Goal: Task Accomplishment & Management: Manage account settings

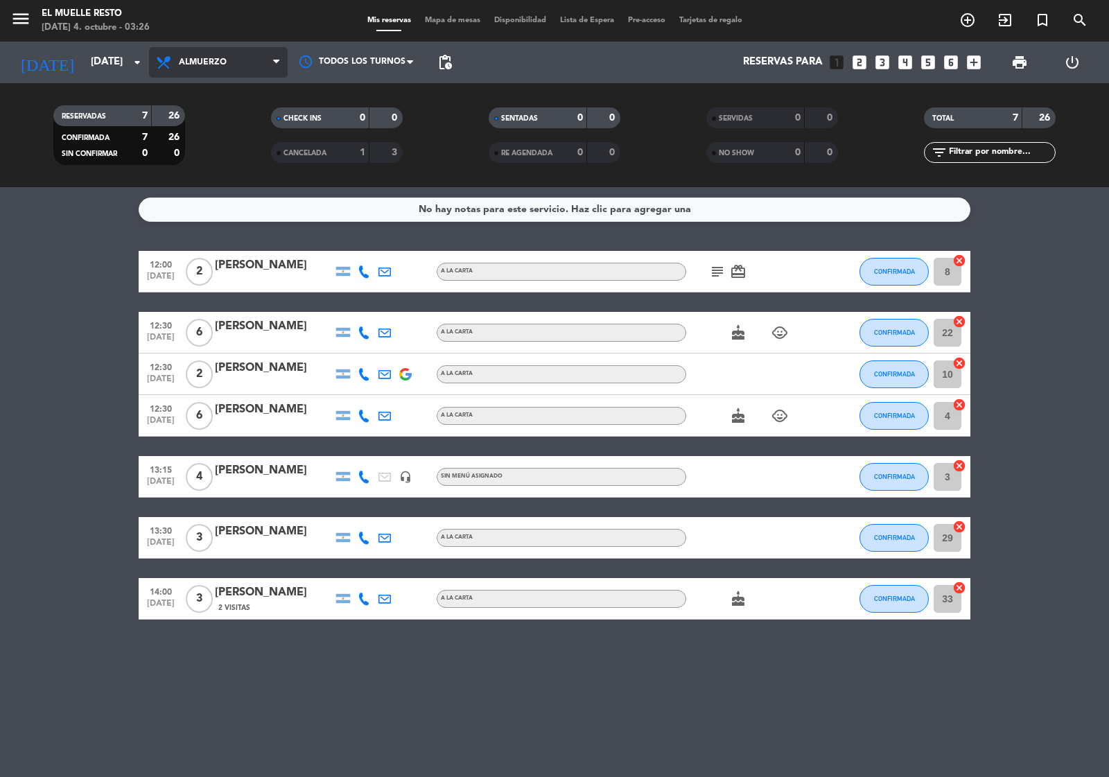
click at [225, 60] on span "Almuerzo" at bounding box center [203, 63] width 48 height 10
click at [241, 91] on div "menu El Muelle Resto [DATE] 4. octubre - 03:26 Mis reservas Mapa de mesas Dispo…" at bounding box center [554, 93] width 1109 height 187
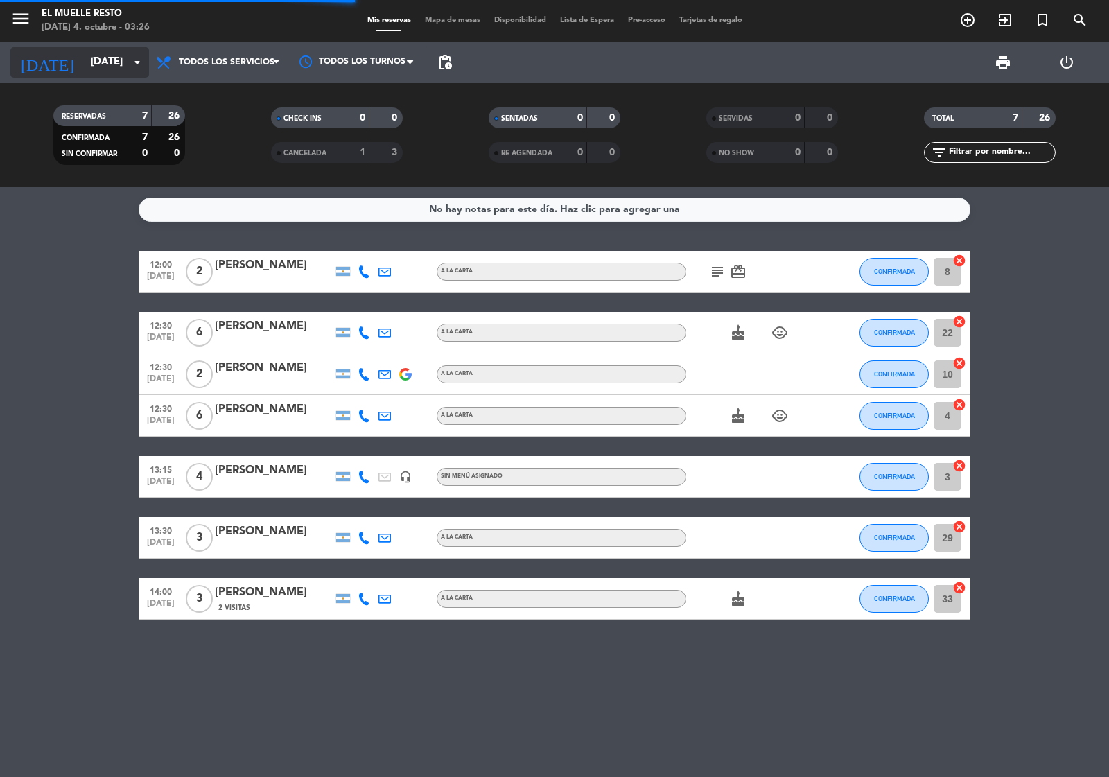
click at [84, 53] on input "[DATE]" at bounding box center [151, 62] width 134 height 26
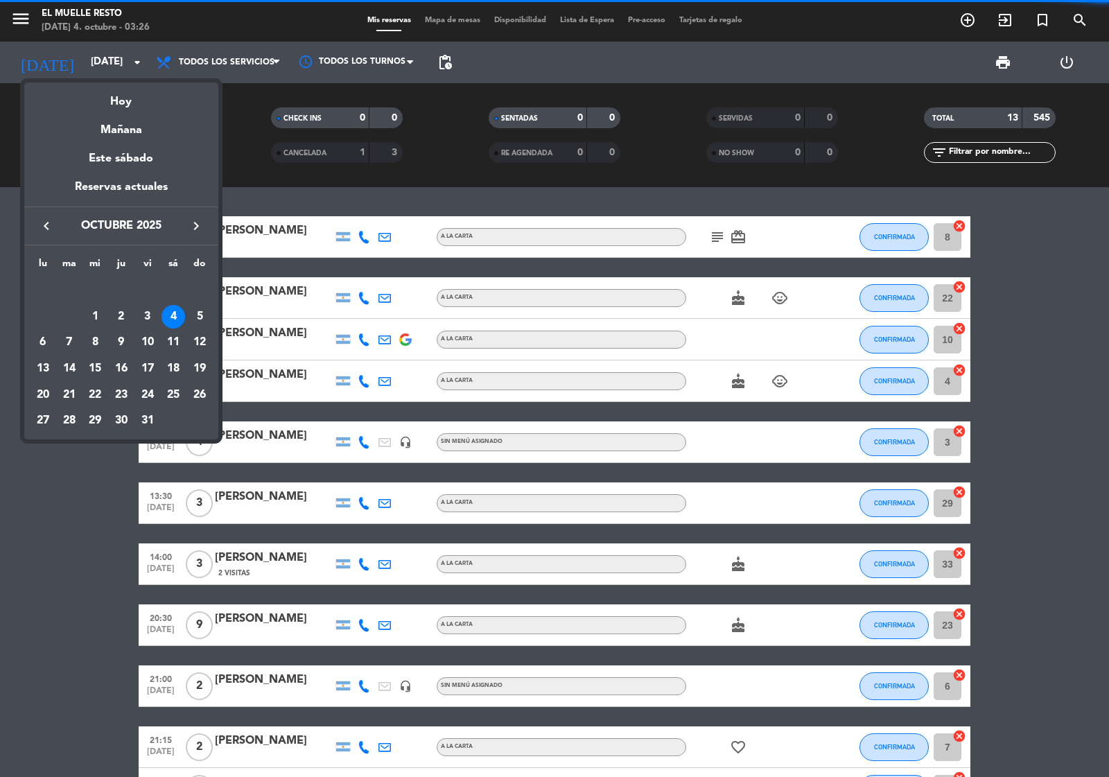
drag, startPoint x: 253, startPoint y: 267, endPoint x: 373, endPoint y: 378, distance: 163.4
click at [298, 349] on div "semana que viene esta semana semana previa misma semana del año anterior [DATE]…" at bounding box center [554, 388] width 1109 height 777
click at [1028, 403] on div at bounding box center [554, 388] width 1109 height 777
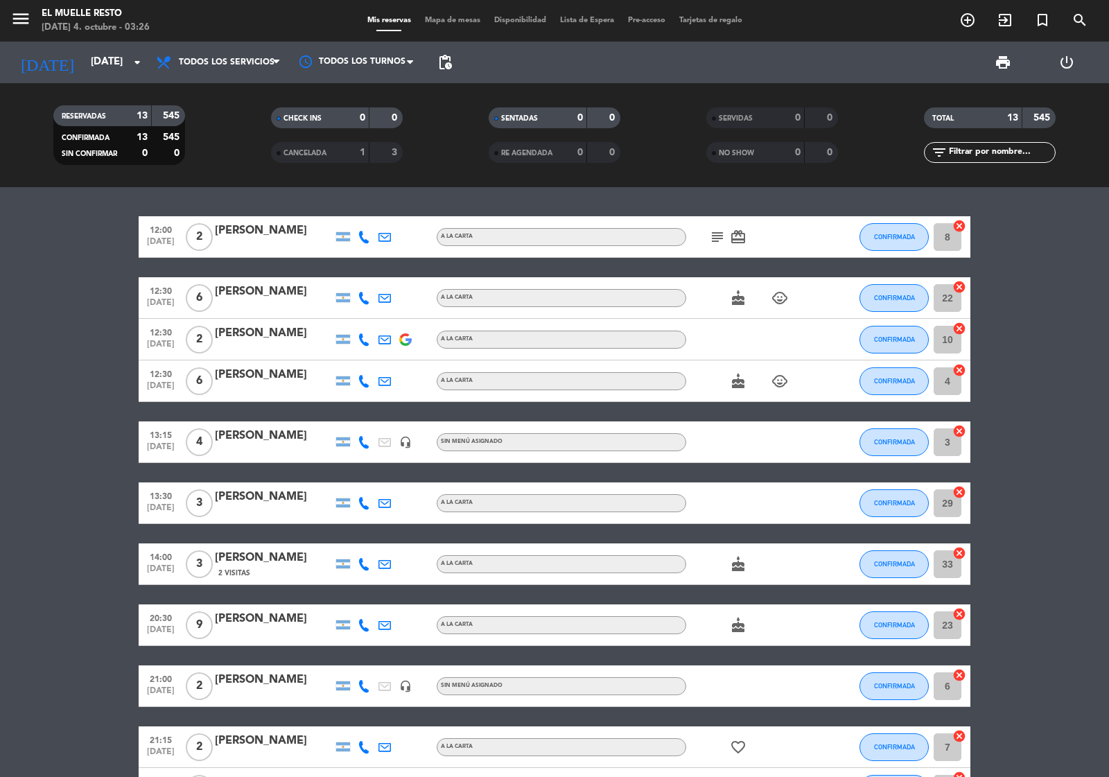
scroll to position [204, 0]
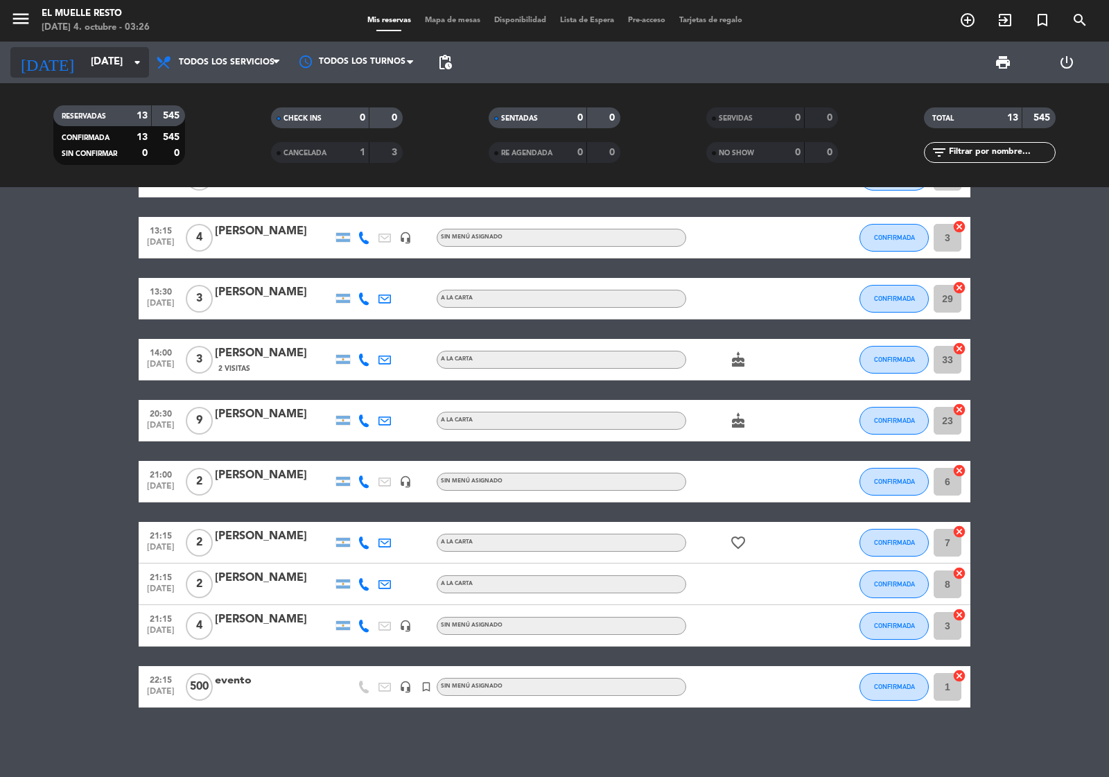
click at [84, 64] on input "[DATE]" at bounding box center [151, 62] width 134 height 26
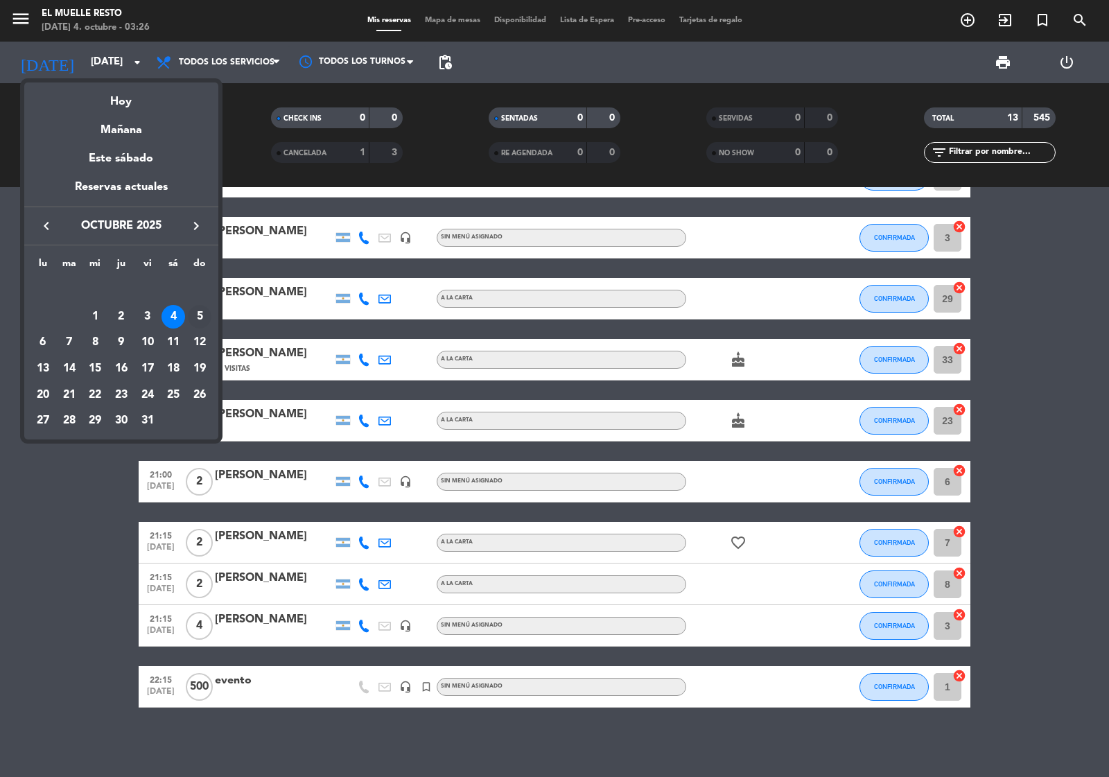
click at [202, 317] on div "5" at bounding box center [200, 317] width 24 height 24
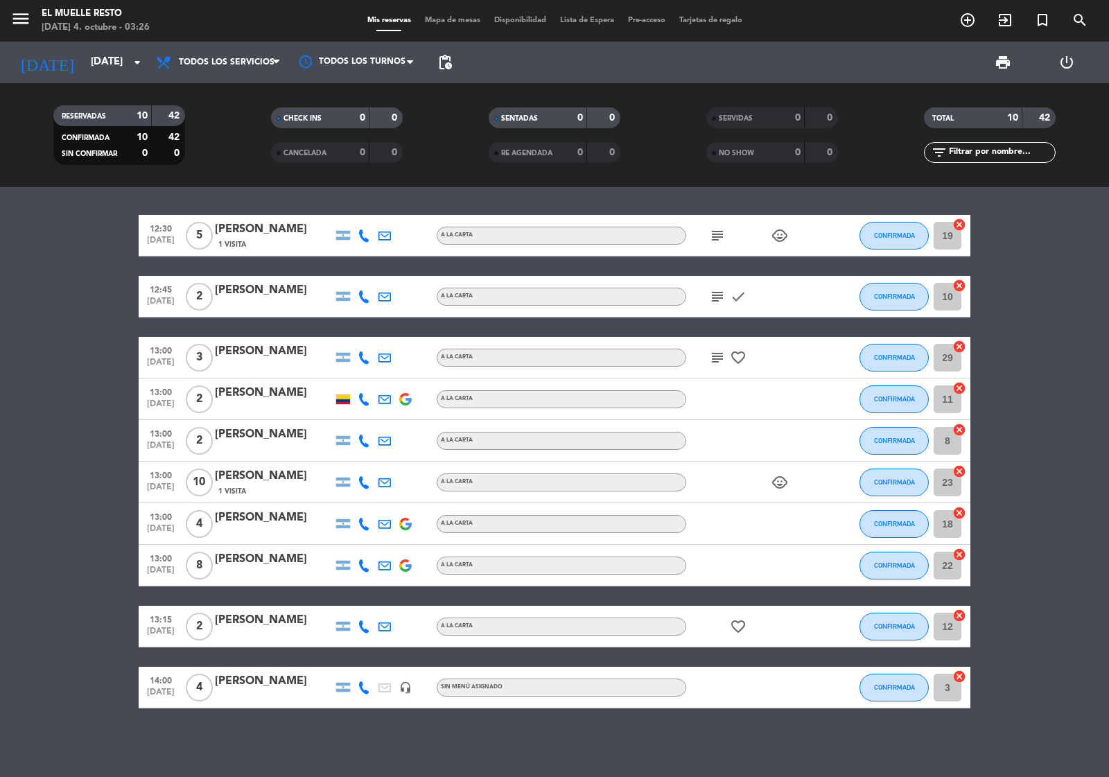
scroll to position [0, 0]
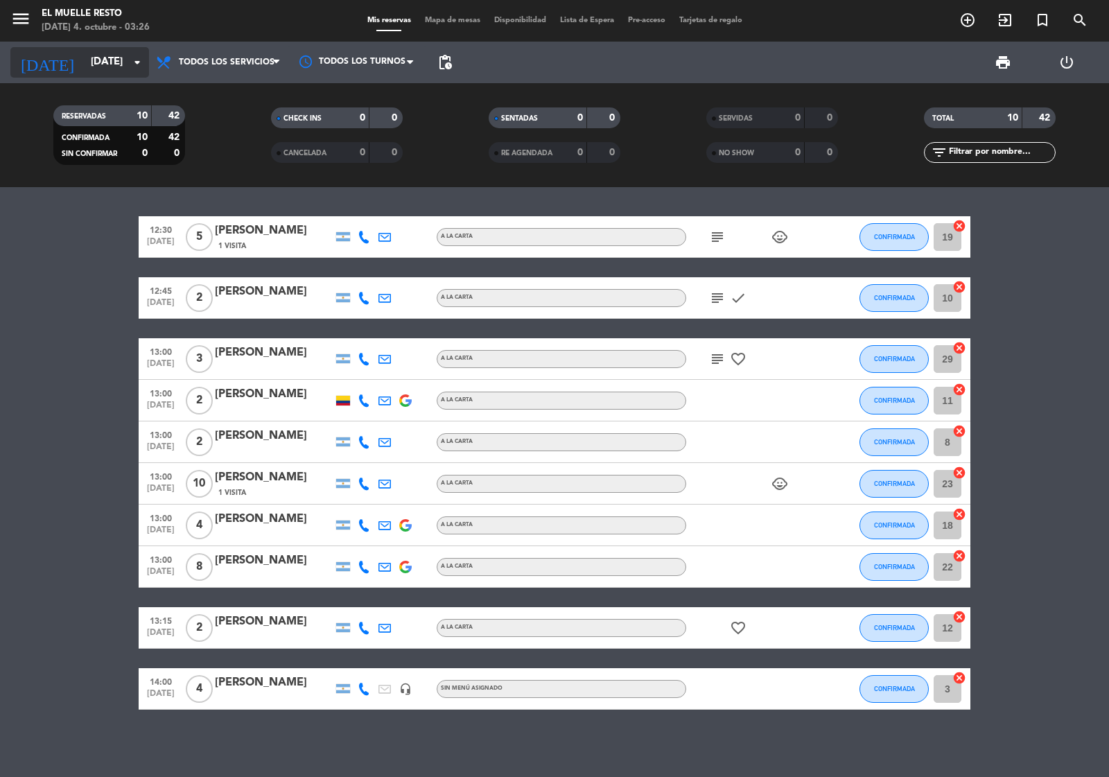
click at [84, 50] on input "[DATE]" at bounding box center [151, 62] width 134 height 26
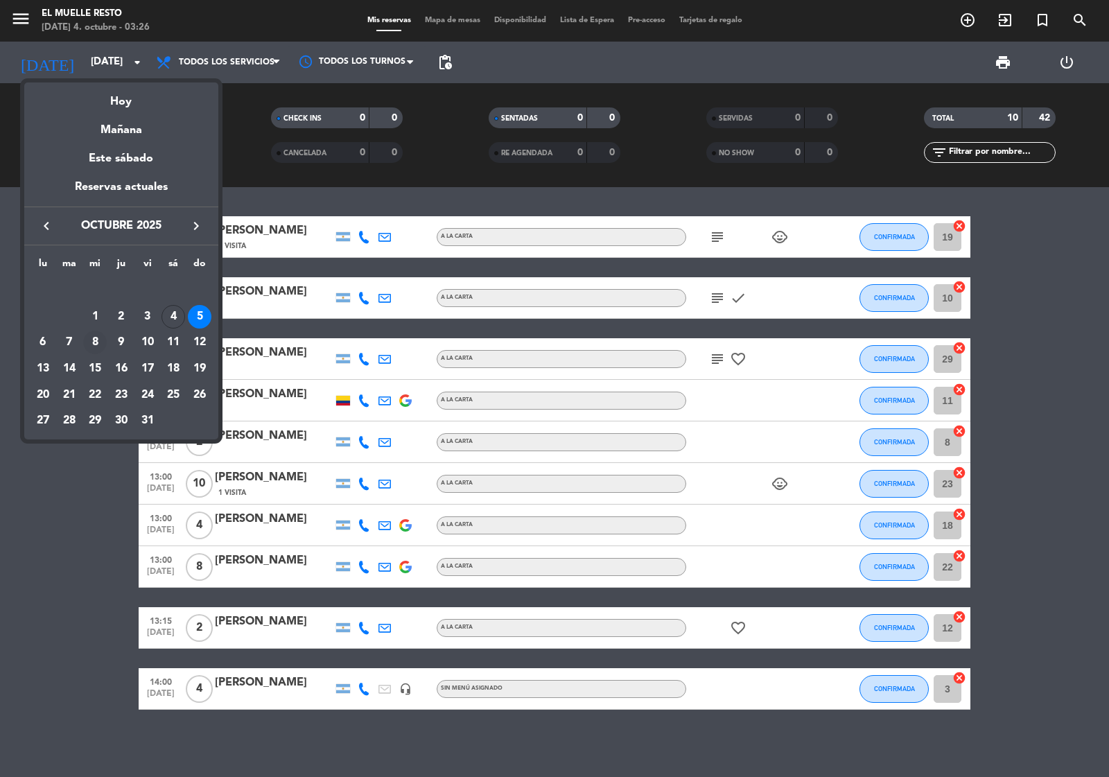
click at [94, 343] on div "8" at bounding box center [95, 343] width 24 height 24
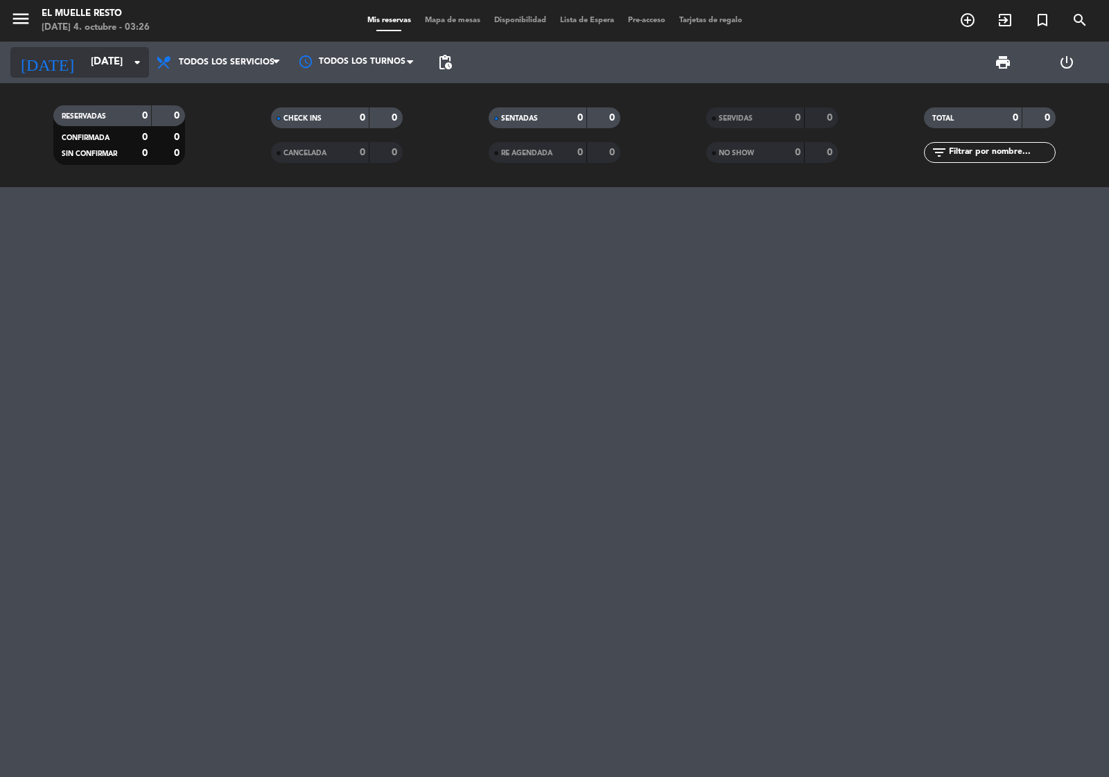
click at [84, 64] on input "[DATE]" at bounding box center [151, 62] width 134 height 26
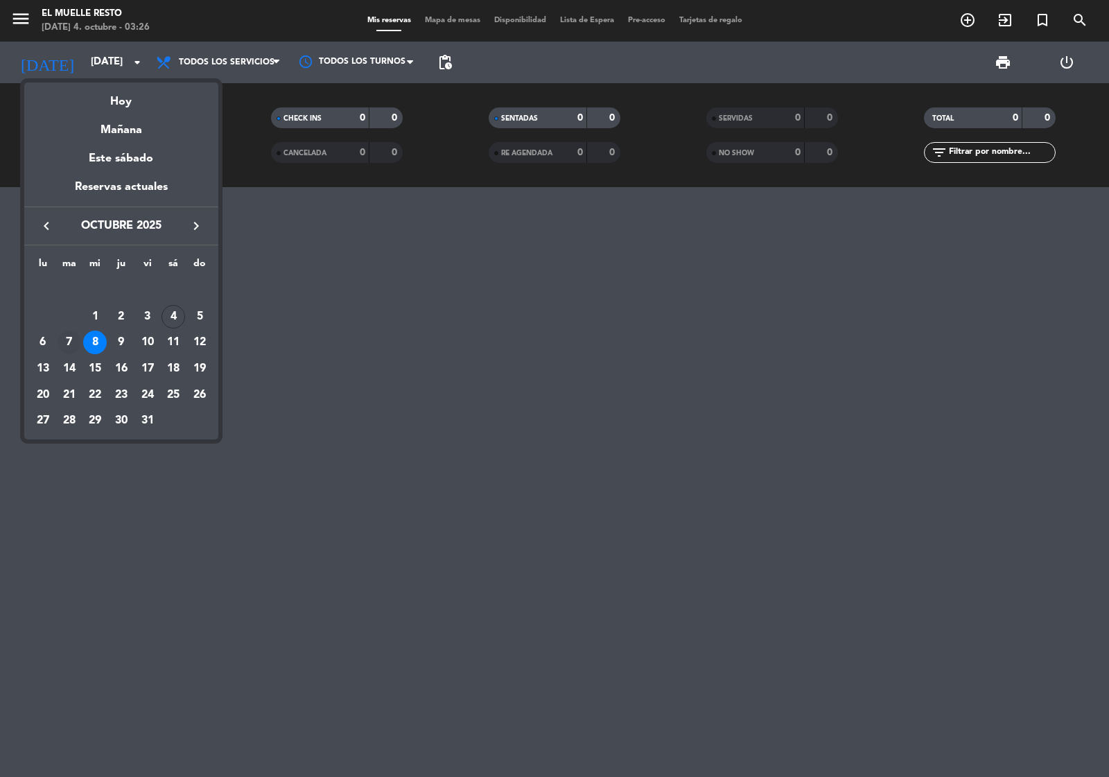
click at [71, 343] on div "7" at bounding box center [70, 343] width 24 height 24
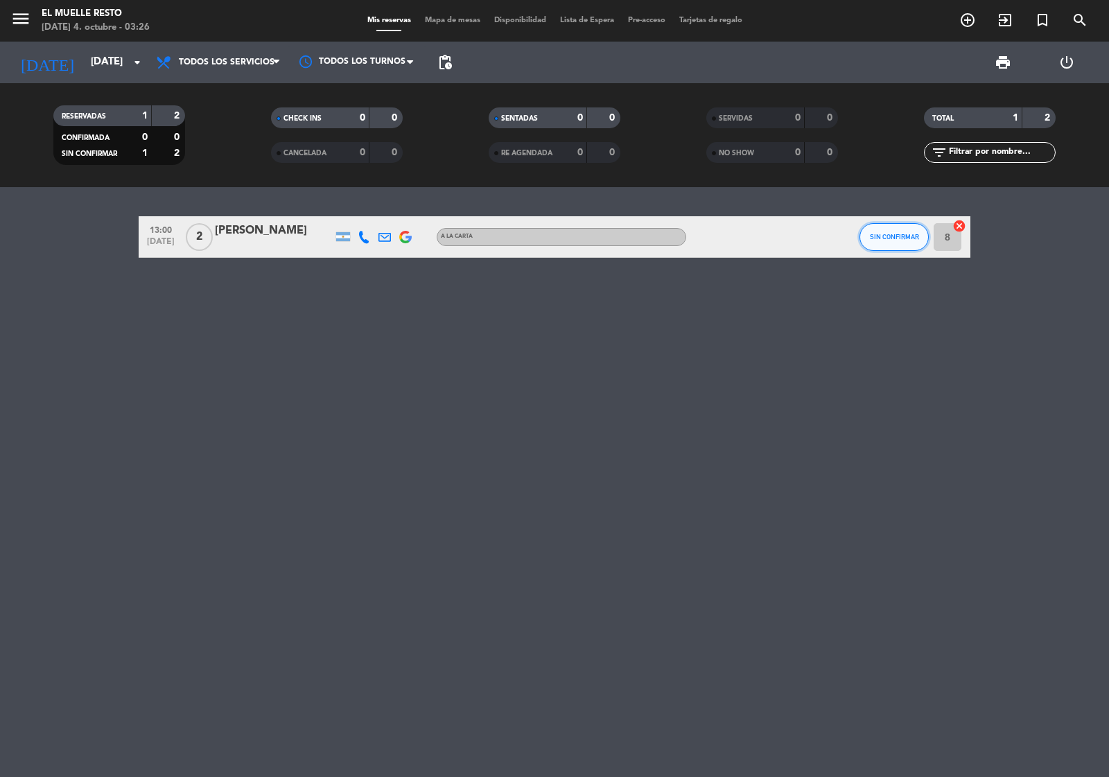
click at [901, 227] on button "SIN CONFIRMAR" at bounding box center [894, 237] width 69 height 28
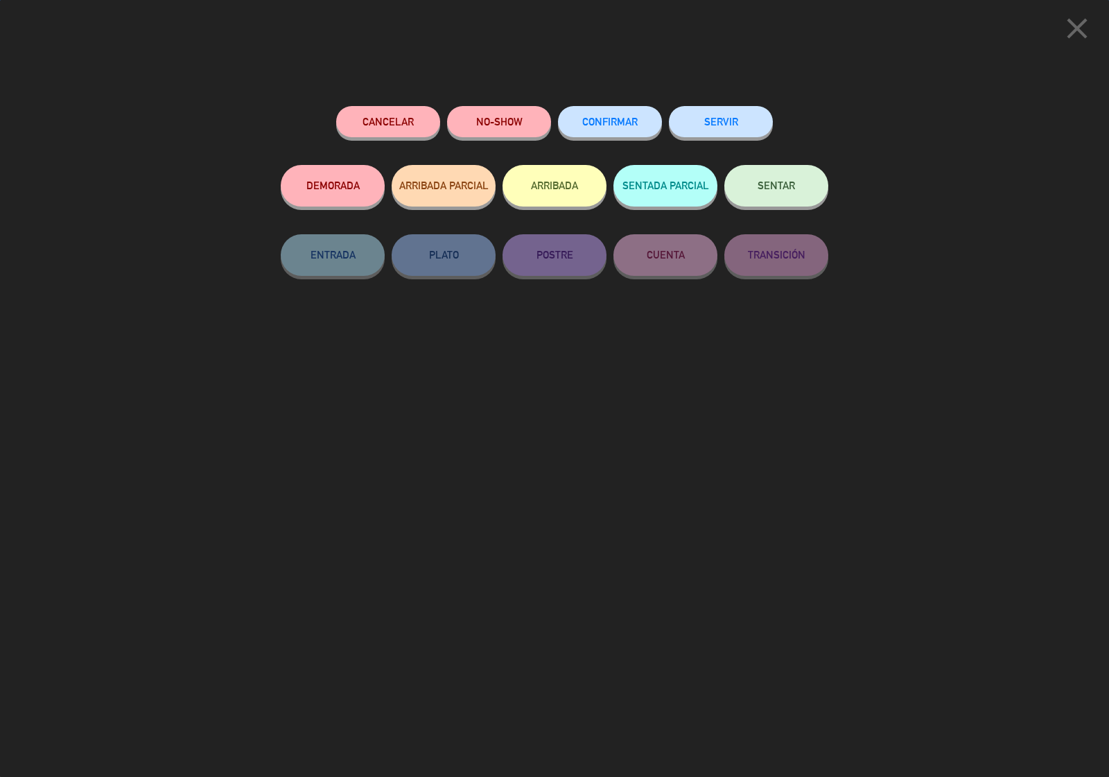
click at [608, 109] on button "CONFIRMAR" at bounding box center [610, 121] width 104 height 31
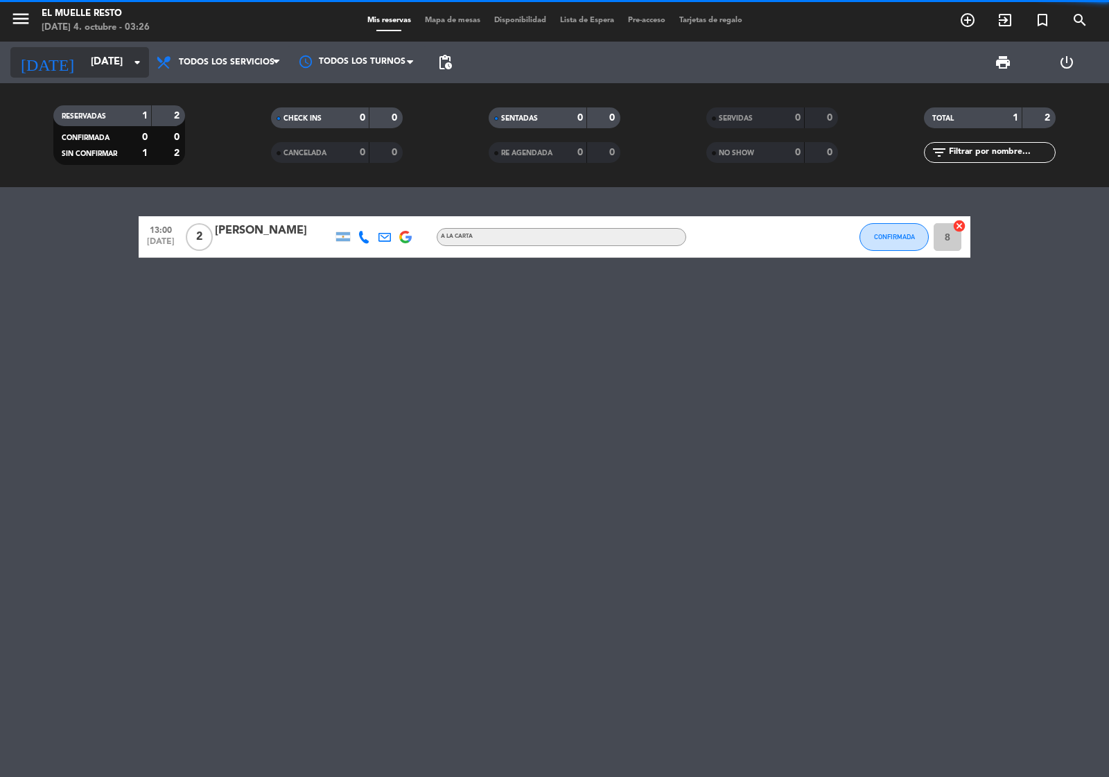
click at [94, 55] on input "[DATE]" at bounding box center [151, 62] width 134 height 26
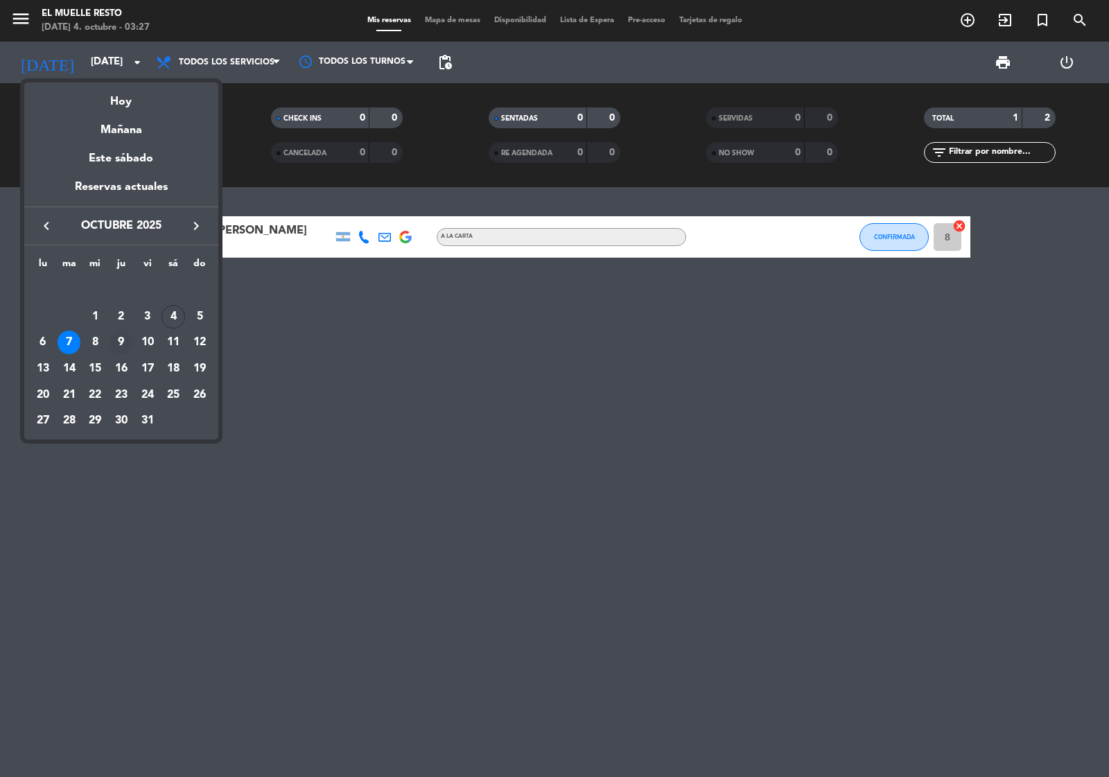
click at [110, 344] on div "9" at bounding box center [122, 343] width 24 height 24
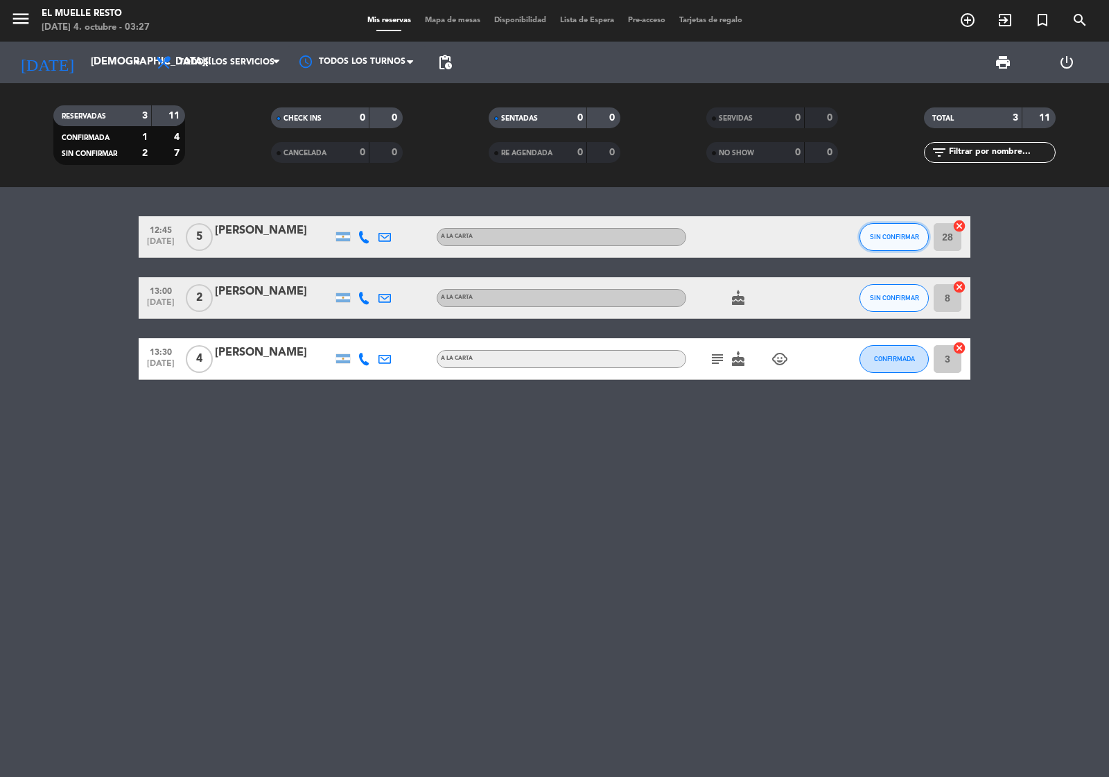
click at [898, 233] on span "SIN CONFIRMAR" at bounding box center [894, 237] width 49 height 8
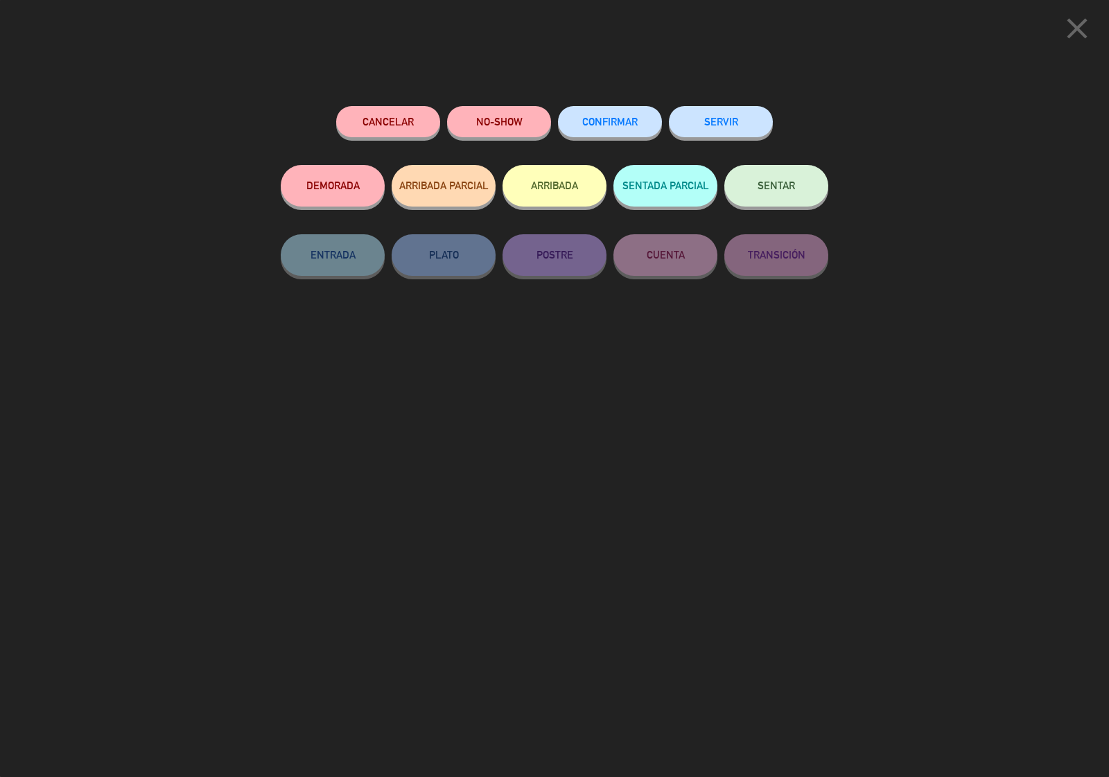
click at [600, 116] on button "CONFIRMAR" at bounding box center [610, 121] width 104 height 31
click at [598, 121] on span "CONFIRMAR" at bounding box center [609, 122] width 55 height 12
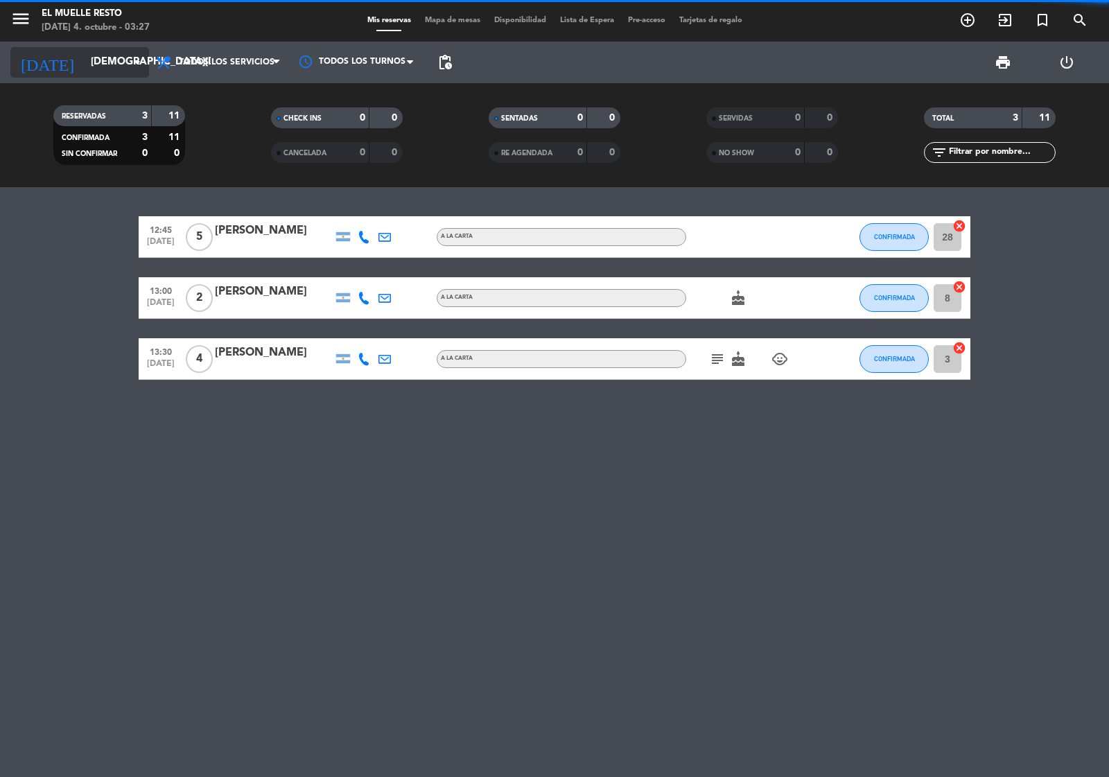
click at [84, 67] on input "[DEMOGRAPHIC_DATA][DATE]" at bounding box center [151, 62] width 134 height 26
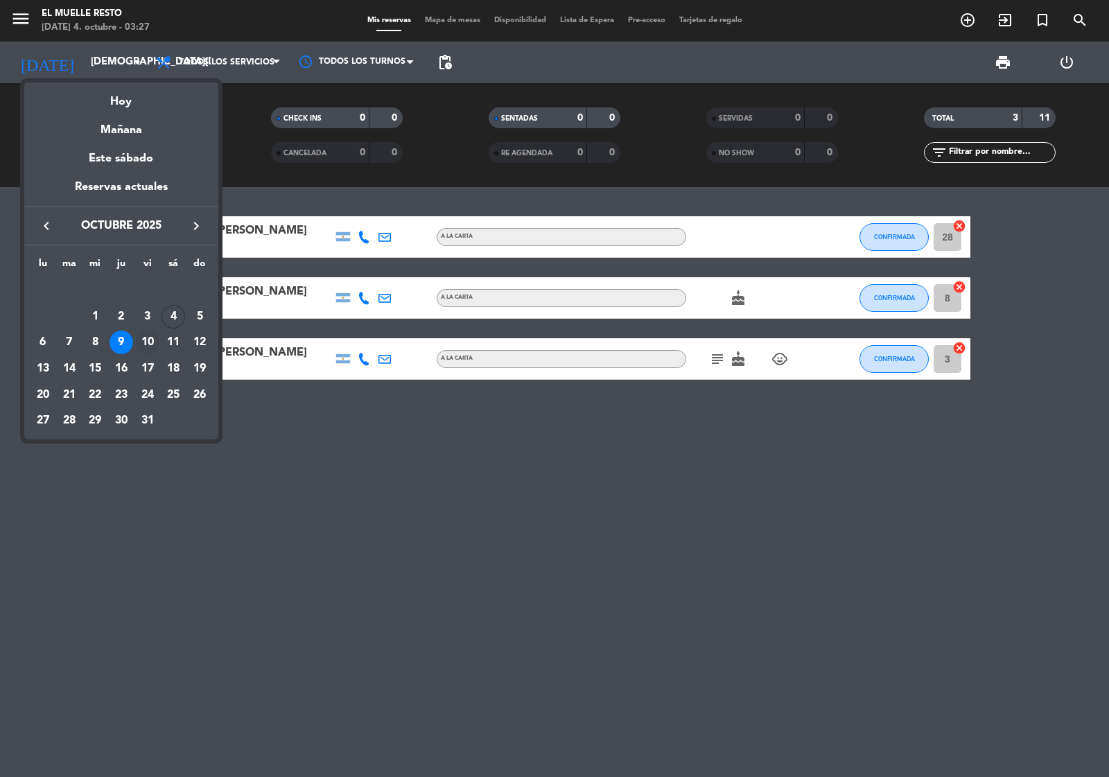
click at [157, 342] on div "10" at bounding box center [148, 343] width 24 height 24
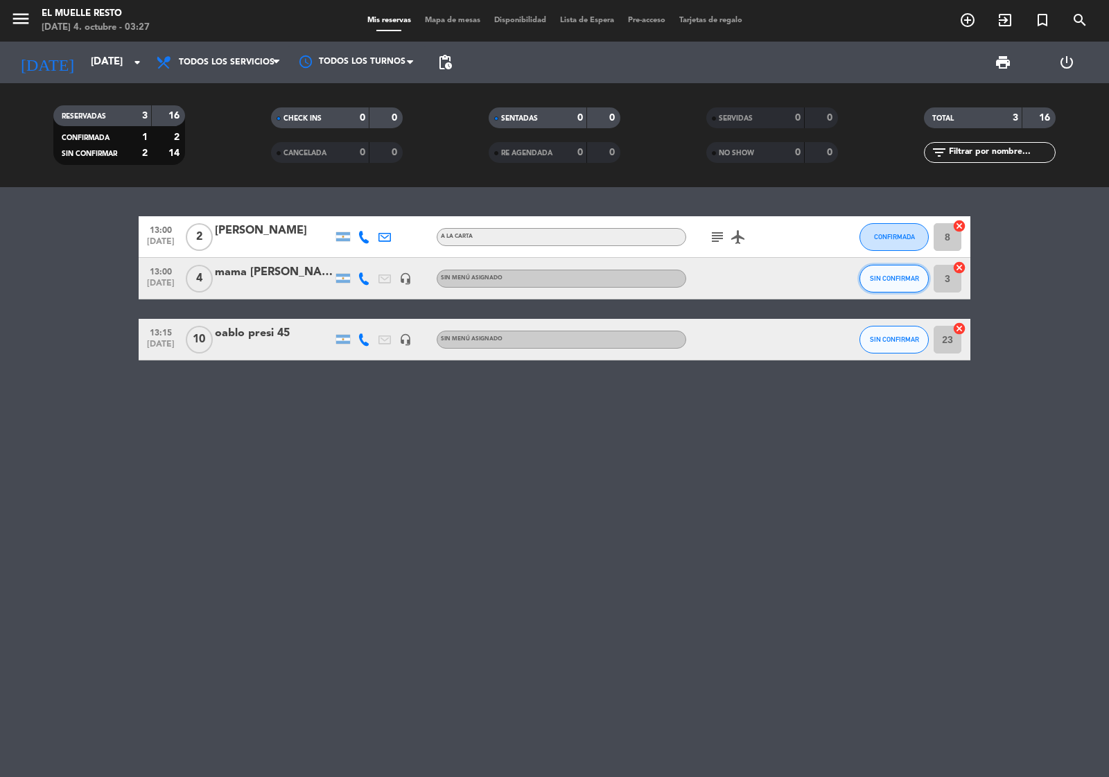
click at [895, 270] on button "SIN CONFIRMAR" at bounding box center [894, 279] width 69 height 28
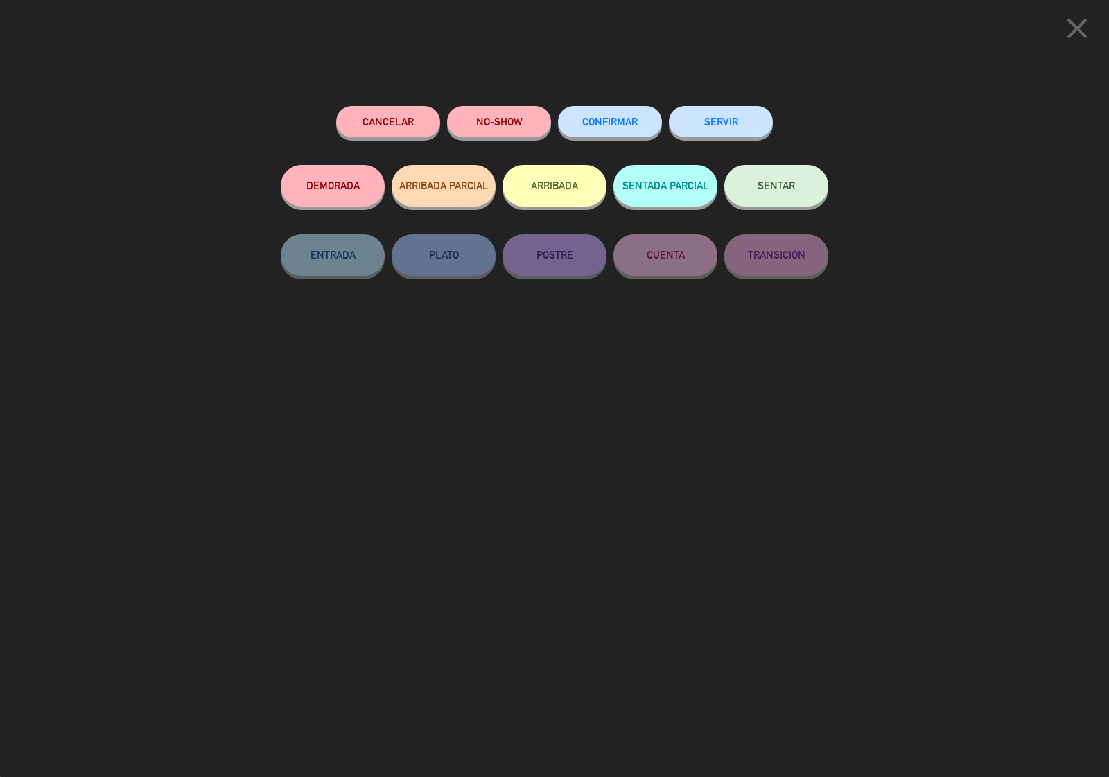
click at [616, 122] on span "CONFIRMAR" at bounding box center [609, 122] width 55 height 12
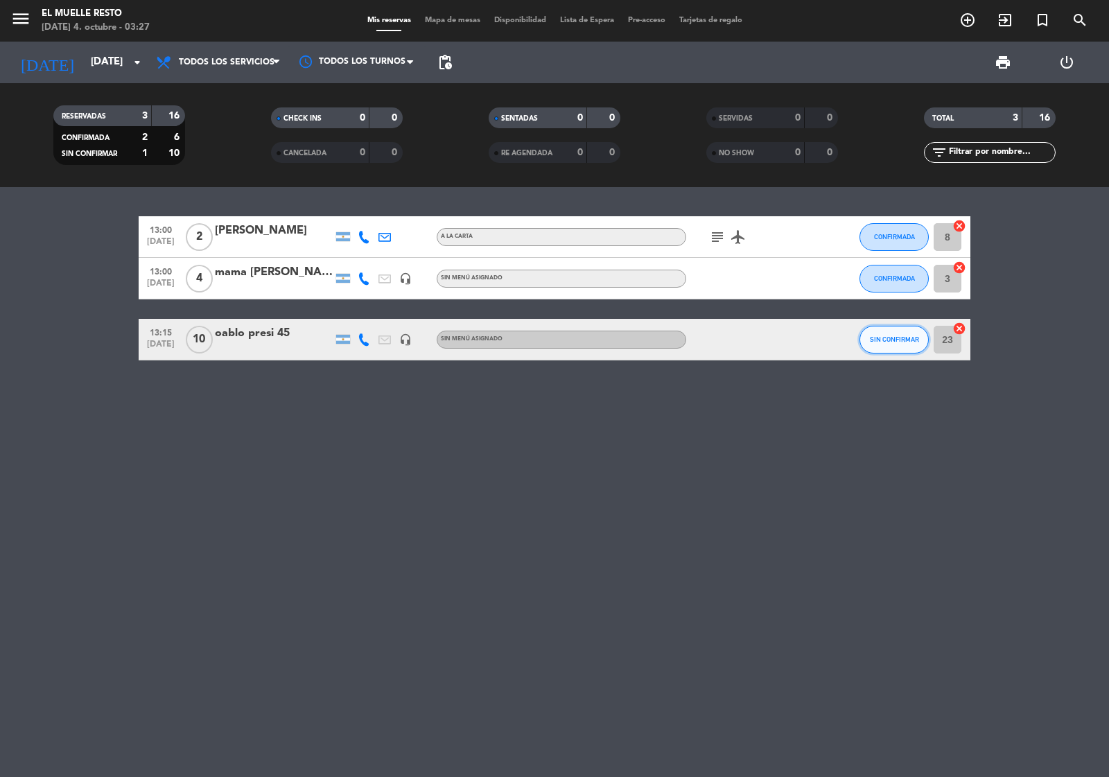
click at [886, 333] on button "SIN CONFIRMAR" at bounding box center [894, 340] width 69 height 28
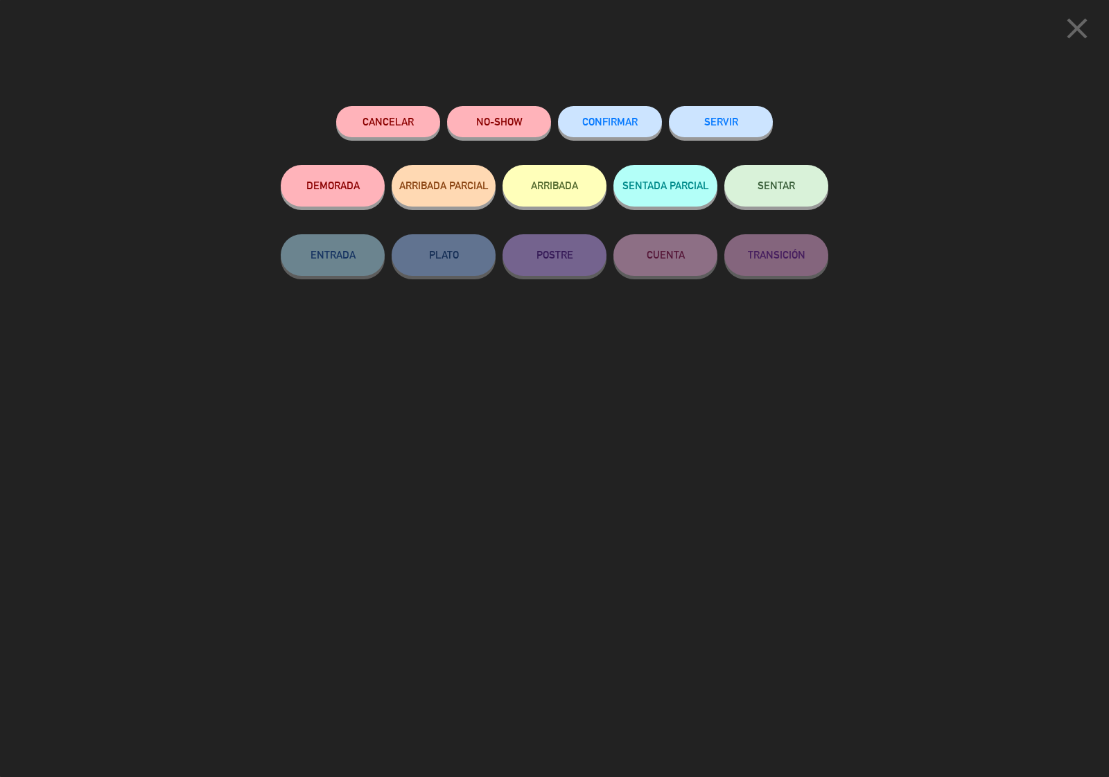
click at [591, 122] on span "CONFIRMAR" at bounding box center [609, 122] width 55 height 12
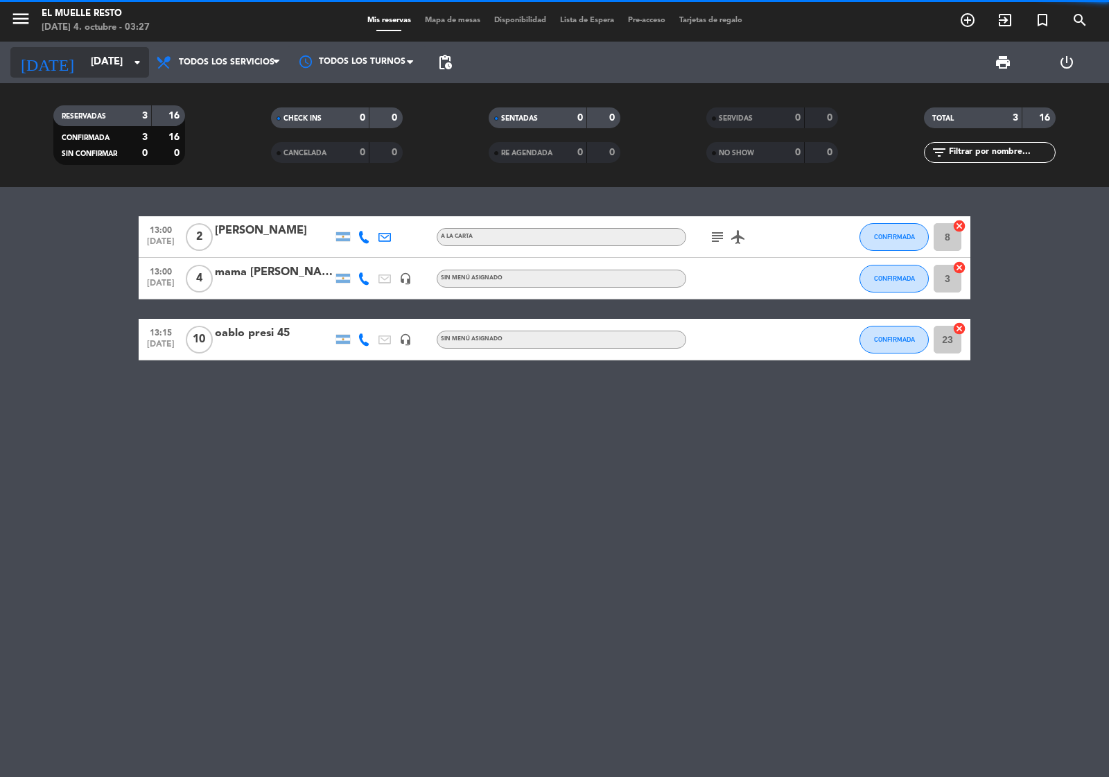
click at [94, 64] on input "[DATE]" at bounding box center [151, 62] width 134 height 26
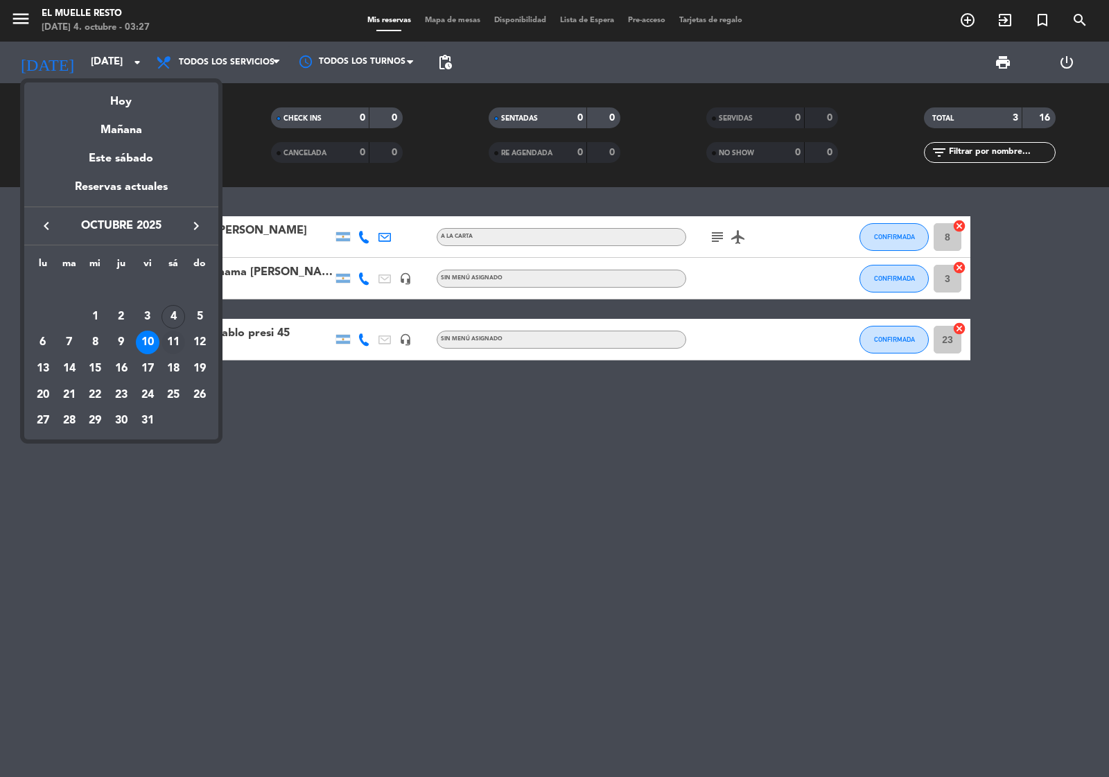
click at [171, 337] on div "11" at bounding box center [174, 343] width 24 height 24
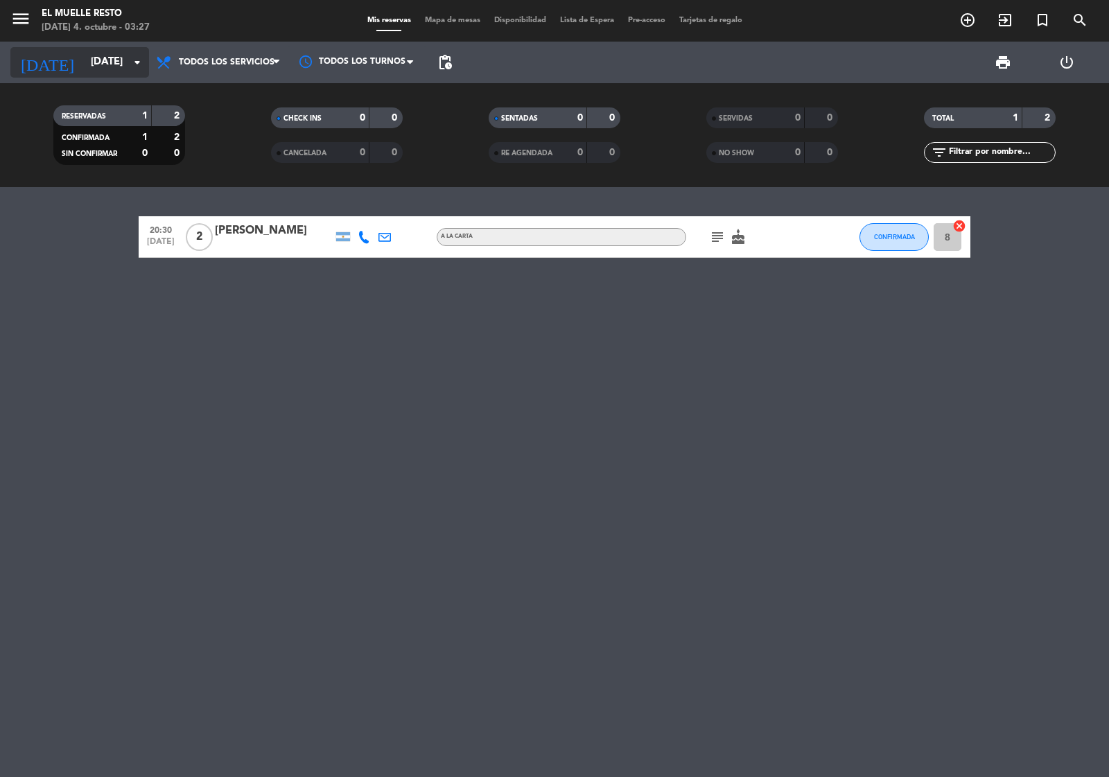
click at [90, 59] on input "[DATE]" at bounding box center [151, 62] width 134 height 26
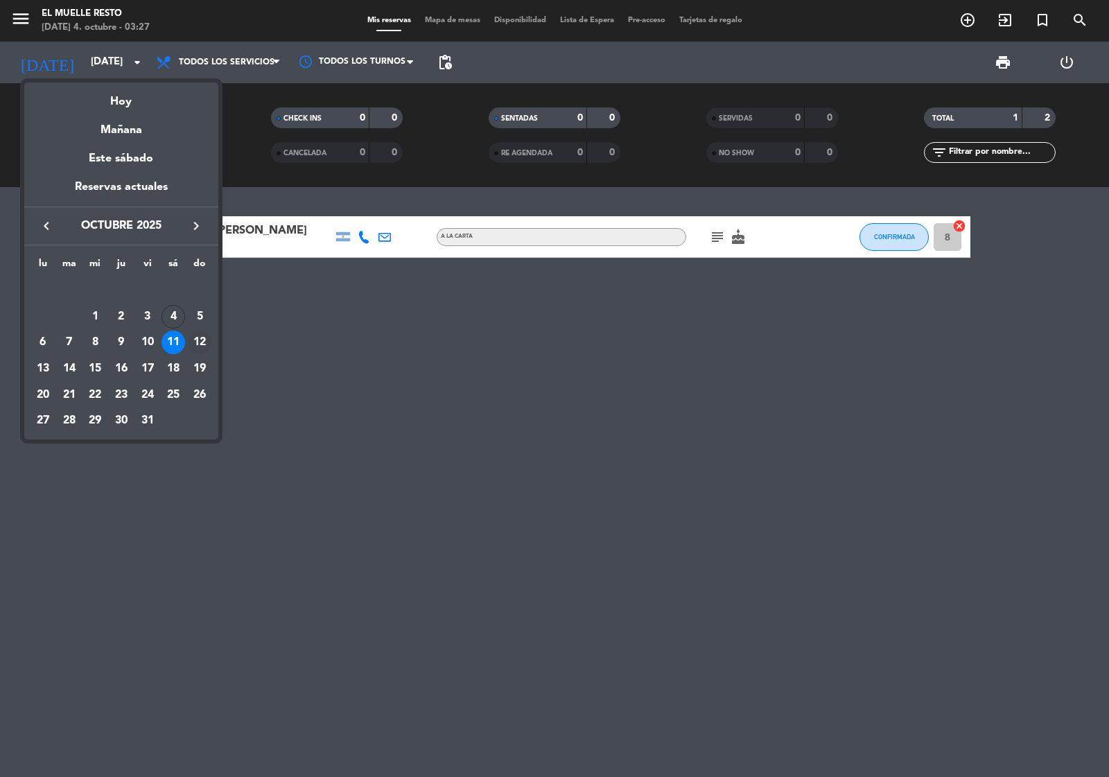
click at [198, 341] on div "12" at bounding box center [200, 343] width 24 height 24
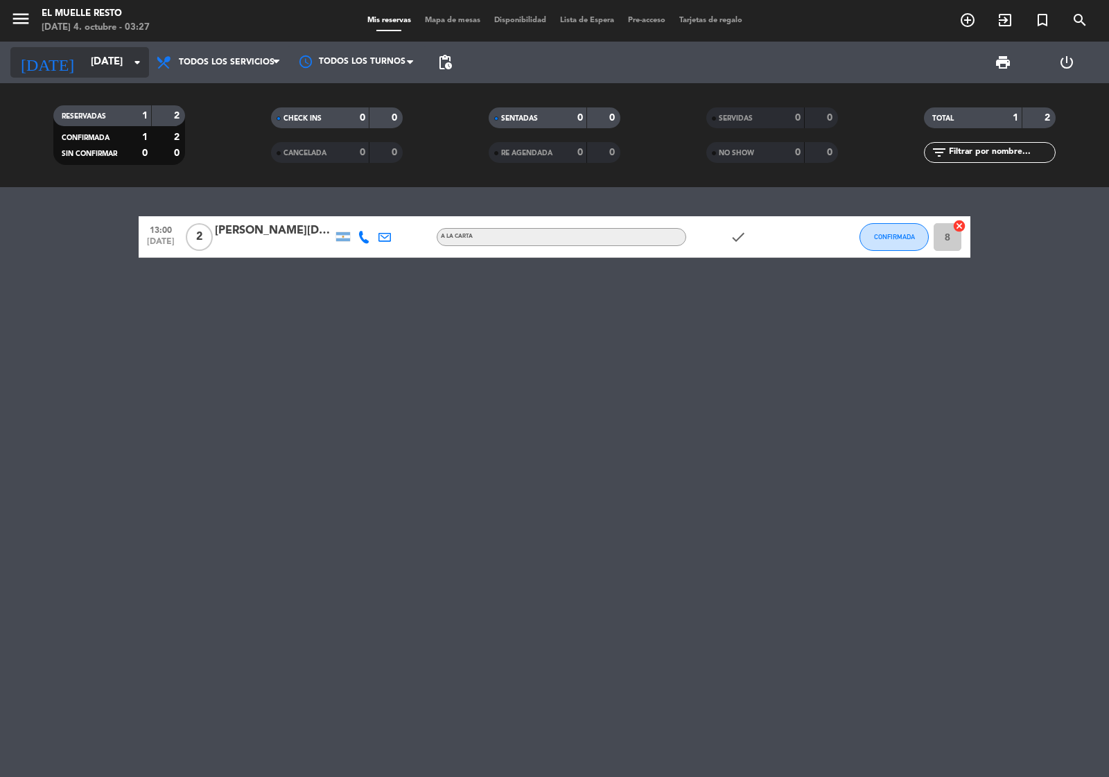
click at [98, 57] on input "[DATE]" at bounding box center [151, 62] width 134 height 26
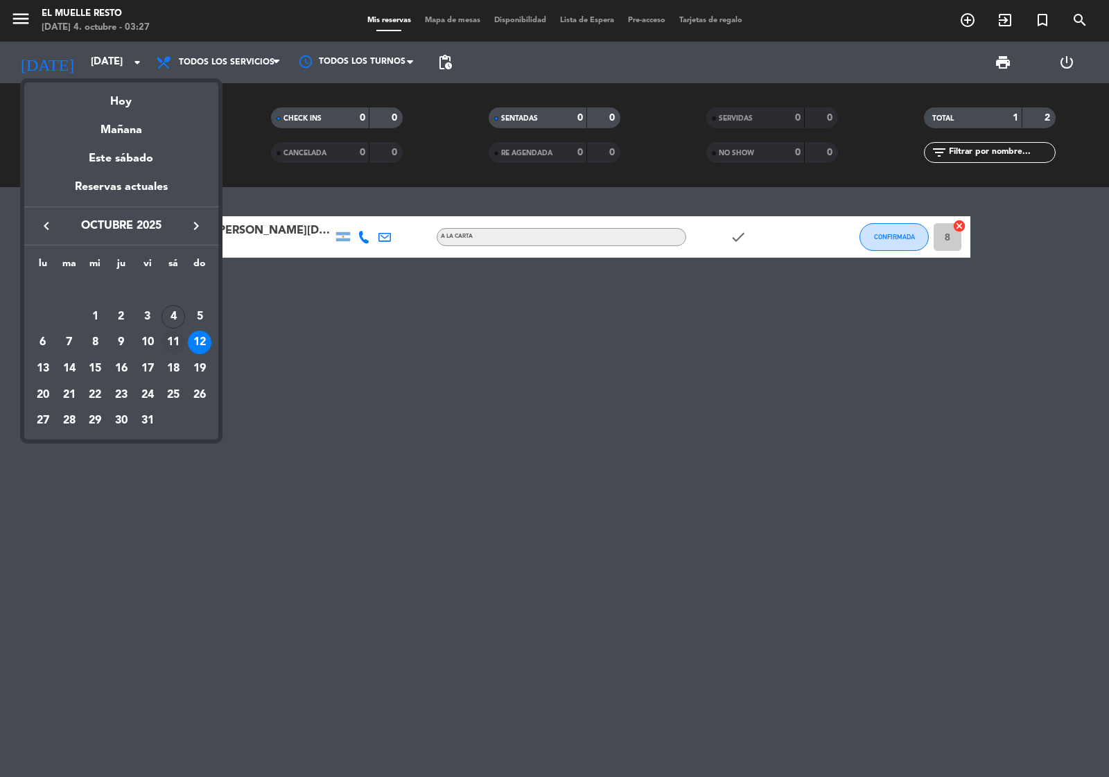
click at [171, 338] on div "11" at bounding box center [174, 343] width 24 height 24
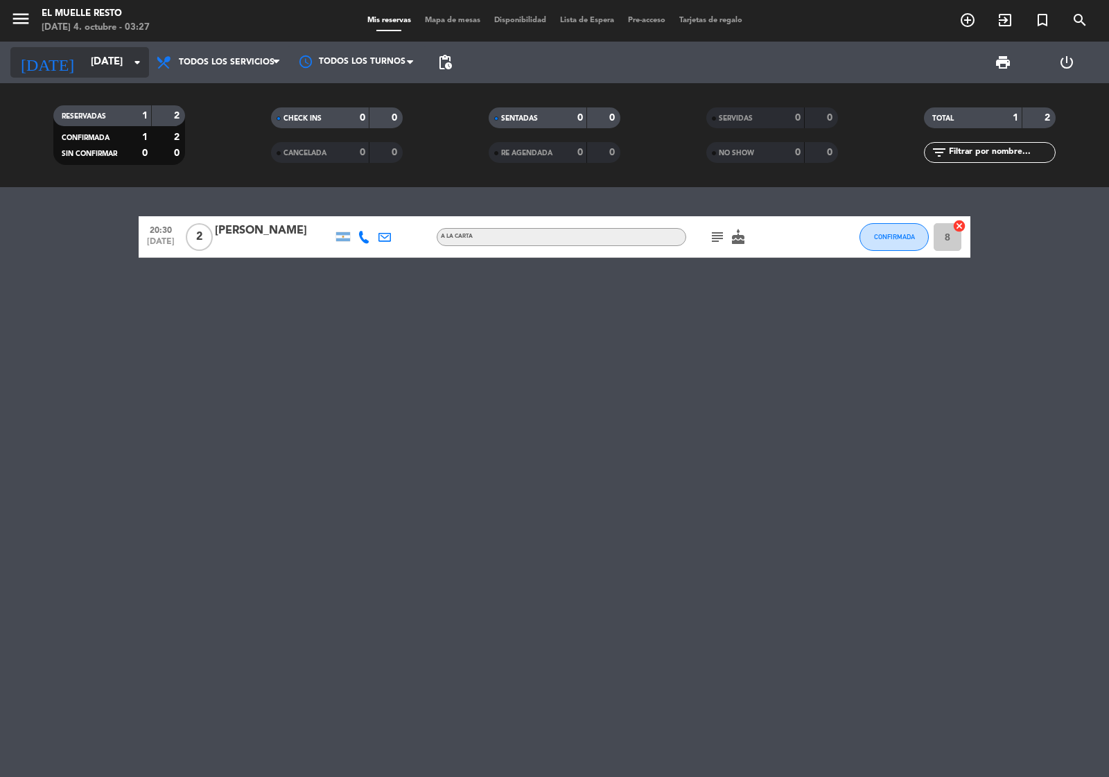
click at [91, 60] on input "[DATE]" at bounding box center [151, 62] width 134 height 26
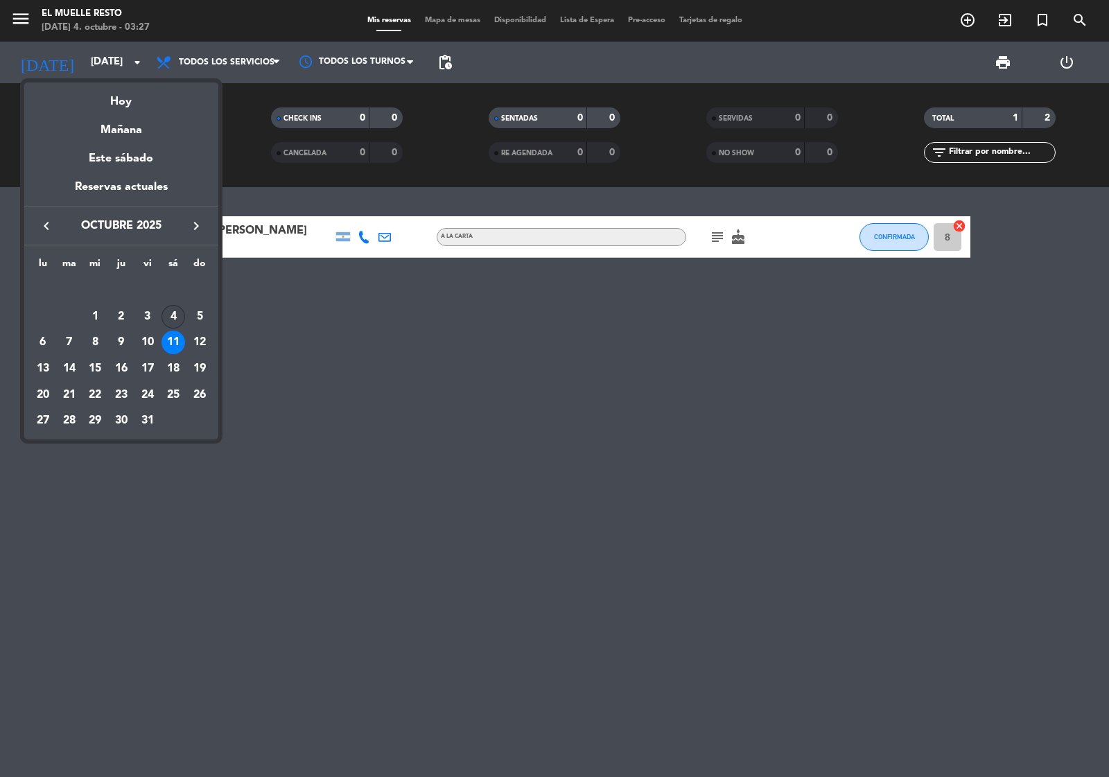
click at [178, 312] on div "4" at bounding box center [174, 317] width 24 height 24
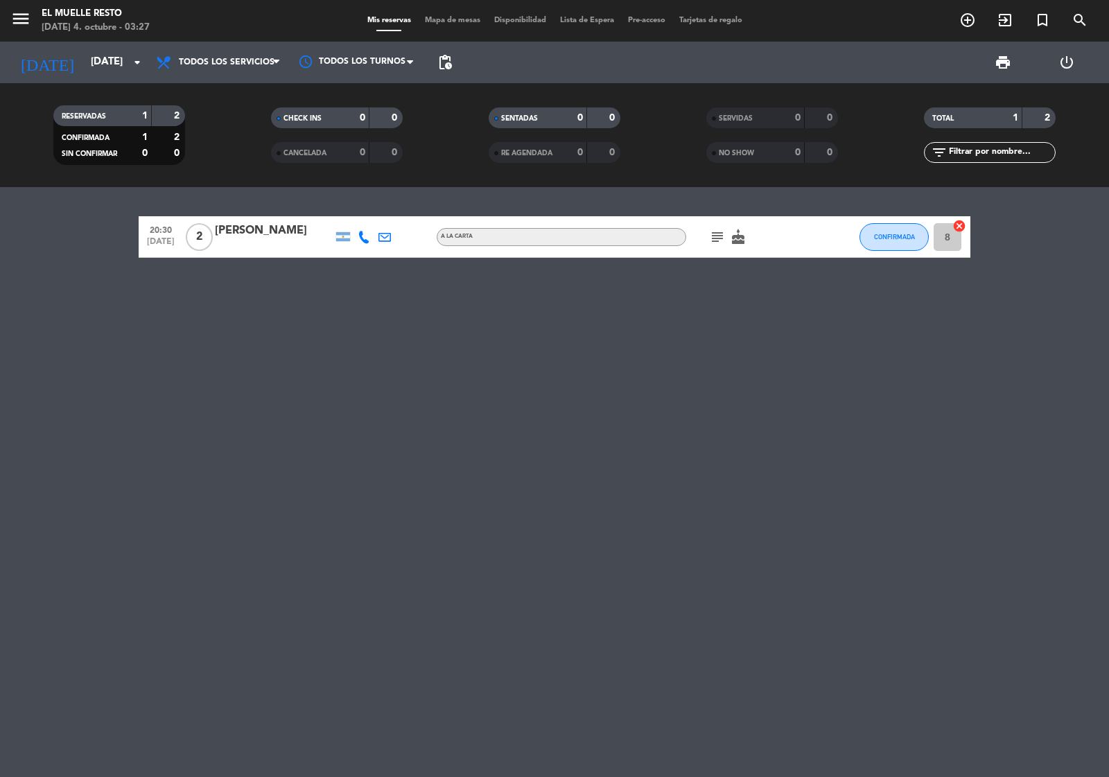
type input "[DATE]"
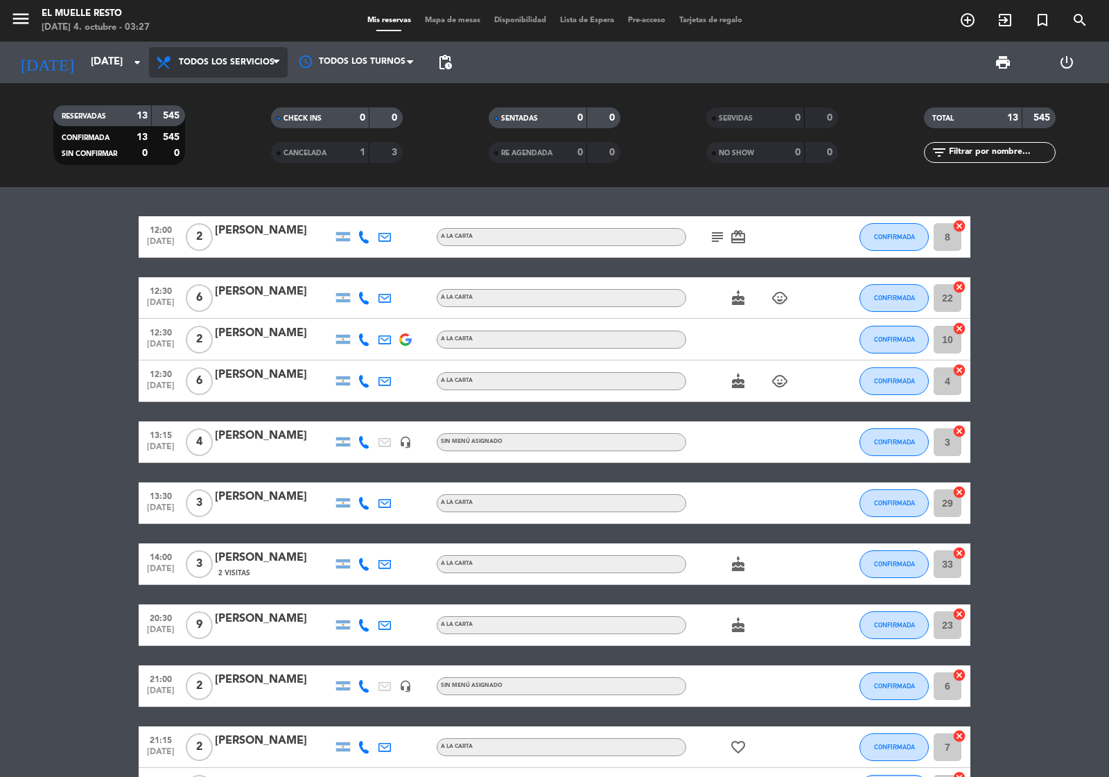
click at [205, 56] on span "Todos los servicios" at bounding box center [218, 62] width 139 height 31
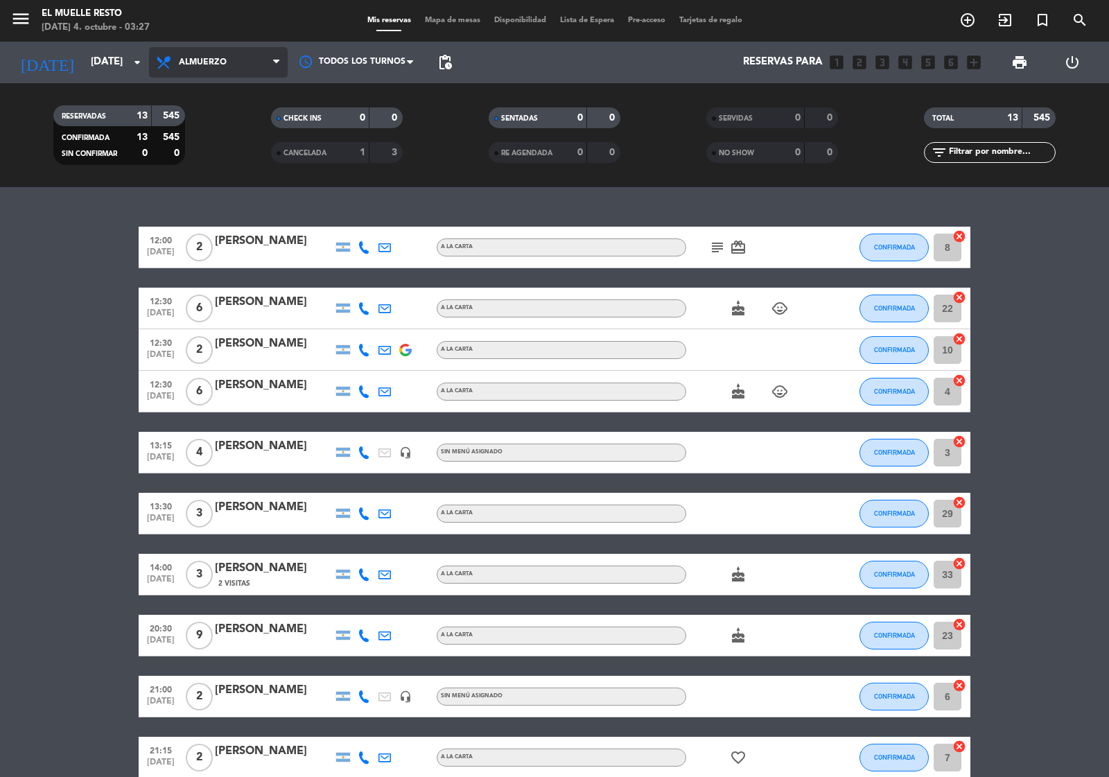
click at [241, 125] on div "menu El Muelle Resto [DATE] 4. octubre - 03:27 Mis reservas Mapa de mesas Dispo…" at bounding box center [554, 93] width 1109 height 187
